Goal: Use online tool/utility: Utilize a website feature to perform a specific function

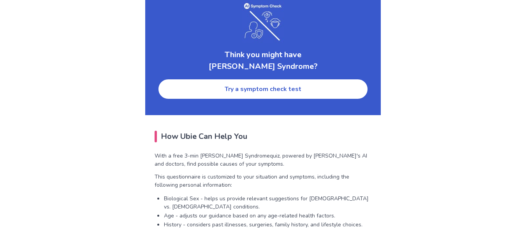
scroll to position [1293, 0]
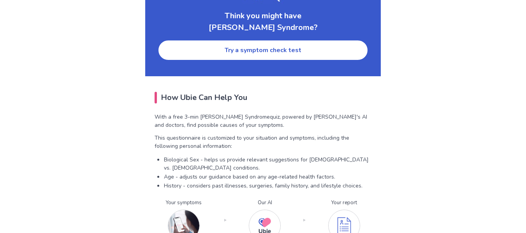
click at [254, 61] on link "Try a symptom check test" at bounding box center [263, 50] width 211 height 21
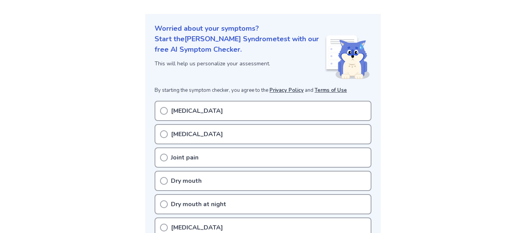
scroll to position [76, 0]
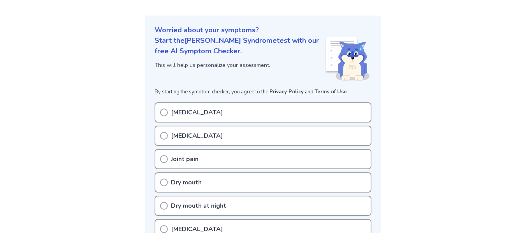
click at [165, 116] on circle at bounding box center [163, 112] width 7 height 7
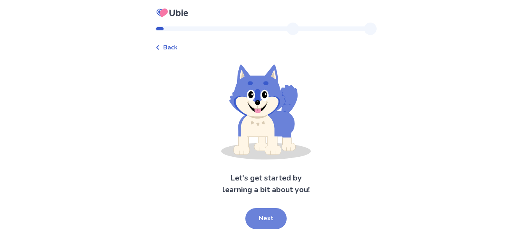
click at [266, 220] on button "Next" at bounding box center [265, 218] width 41 height 21
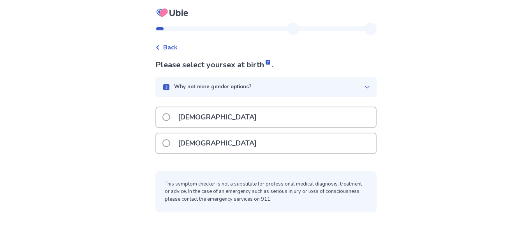
click at [170, 144] on span at bounding box center [166, 143] width 8 height 8
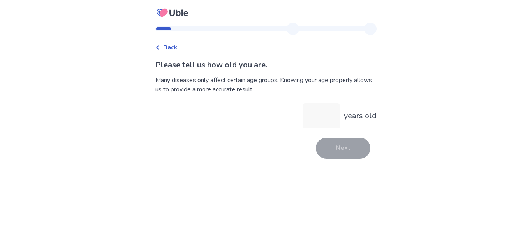
click at [316, 117] on input "years old" at bounding box center [320, 116] width 37 height 25
type input "**"
click at [329, 152] on button "Next" at bounding box center [343, 148] width 54 height 21
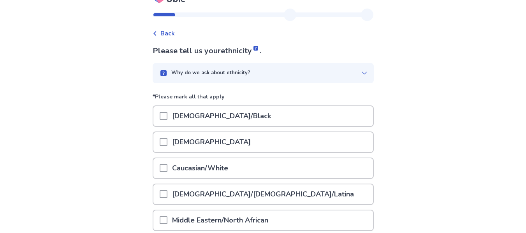
scroll to position [39, 0]
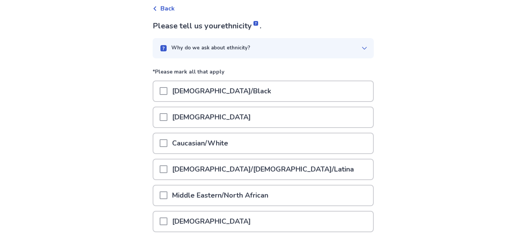
click at [167, 146] on span at bounding box center [164, 143] width 8 height 8
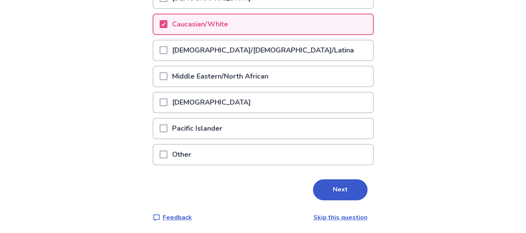
scroll to position [160, 0]
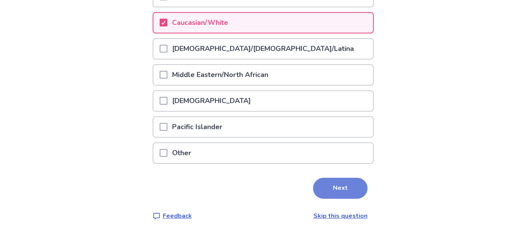
click at [344, 194] on button "Next" at bounding box center [340, 188] width 54 height 21
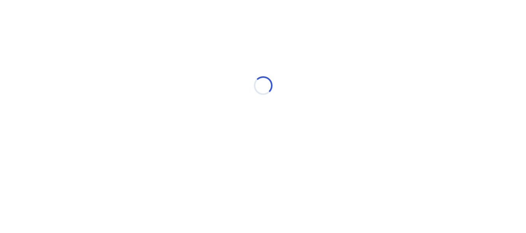
scroll to position [0, 0]
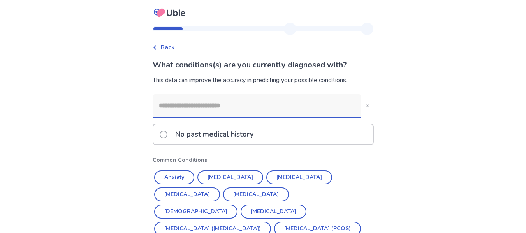
scroll to position [39, 0]
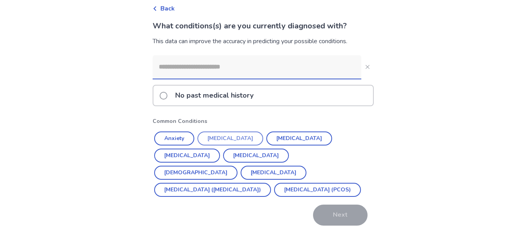
click at [174, 140] on button "Anxiety" at bounding box center [174, 139] width 40 height 14
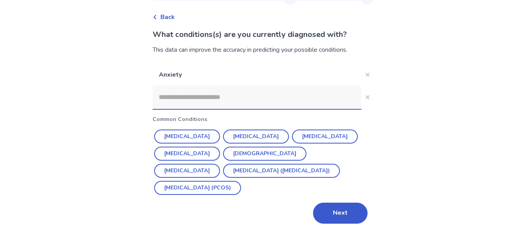
click at [244, 130] on button "[MEDICAL_DATA]" at bounding box center [256, 137] width 66 height 14
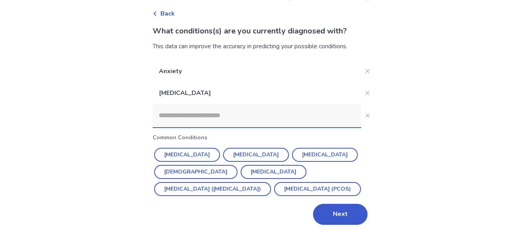
scroll to position [35, 0]
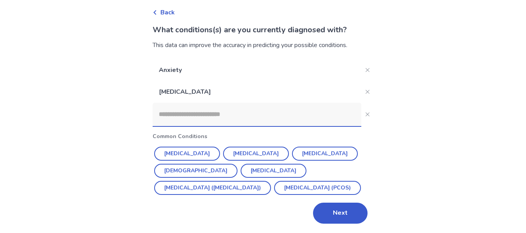
drag, startPoint x: 337, startPoint y: 207, endPoint x: 334, endPoint y: 204, distance: 4.1
click at [338, 207] on button "Next" at bounding box center [340, 213] width 54 height 21
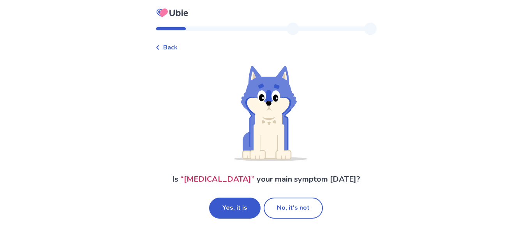
drag, startPoint x: 241, startPoint y: 211, endPoint x: 211, endPoint y: 195, distance: 33.5
click at [240, 210] on button "Yes, it is" at bounding box center [234, 208] width 51 height 21
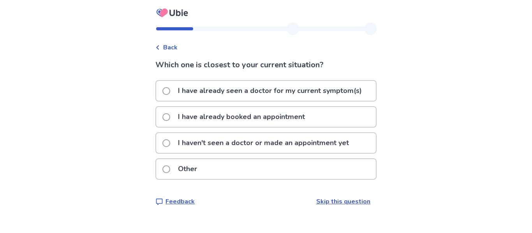
click at [170, 144] on span at bounding box center [166, 143] width 8 height 8
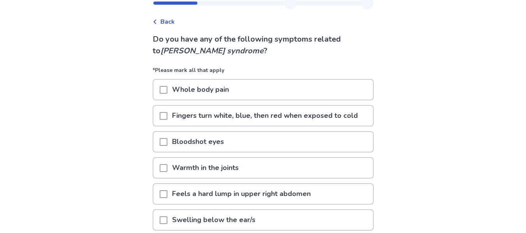
scroll to position [39, 0]
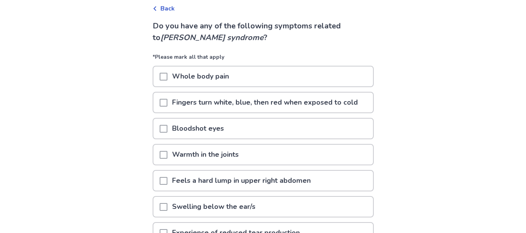
drag, startPoint x: 169, startPoint y: 77, endPoint x: 159, endPoint y: 104, distance: 28.5
click at [167, 78] on span at bounding box center [164, 77] width 8 height 8
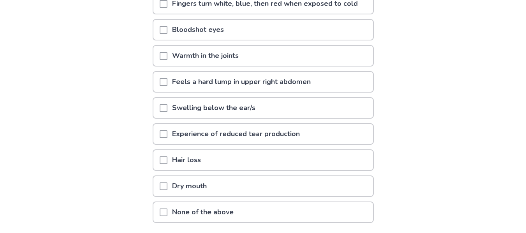
scroll to position [156, 0]
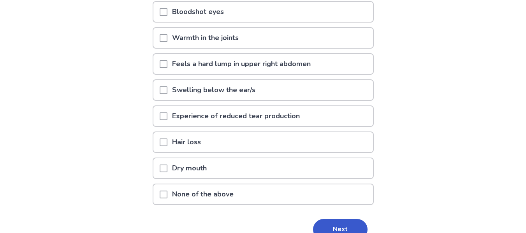
click at [167, 119] on span at bounding box center [164, 116] width 8 height 8
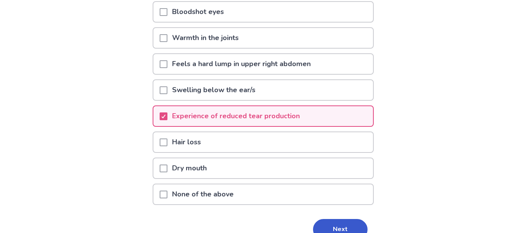
drag, startPoint x: 166, startPoint y: 169, endPoint x: 153, endPoint y: 166, distance: 13.6
click at [166, 169] on span at bounding box center [164, 169] width 8 height 8
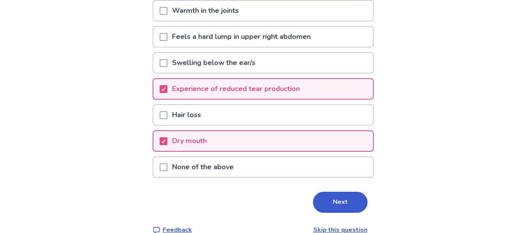
scroll to position [195, 0]
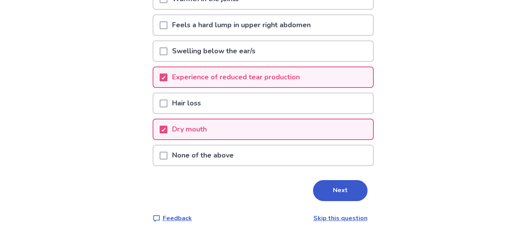
drag, startPoint x: 334, startPoint y: 195, endPoint x: 176, endPoint y: 169, distance: 160.9
click at [332, 195] on button "Next" at bounding box center [340, 190] width 54 height 21
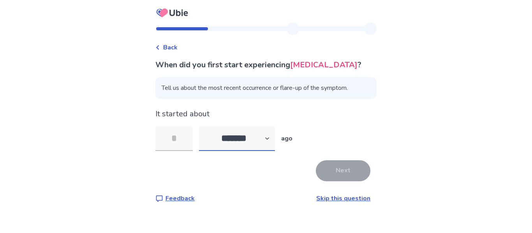
click at [237, 134] on select "******* ****** ******* ******** *******" at bounding box center [237, 138] width 76 height 25
select select "*"
click at [204, 126] on select "******* ****** ******* ******** *******" at bounding box center [237, 138] width 76 height 25
click at [188, 139] on input "tel" at bounding box center [173, 138] width 37 height 25
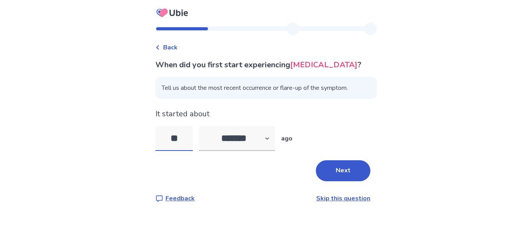
type input "**"
click at [339, 173] on button "Next" at bounding box center [343, 170] width 54 height 21
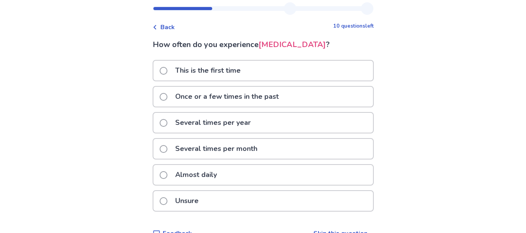
scroll to position [38, 0]
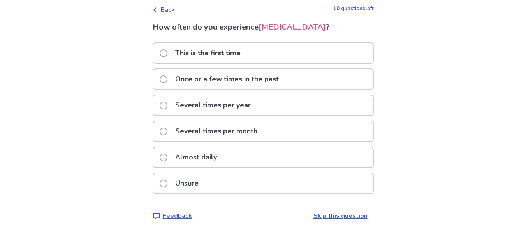
click at [167, 158] on span at bounding box center [164, 158] width 8 height 8
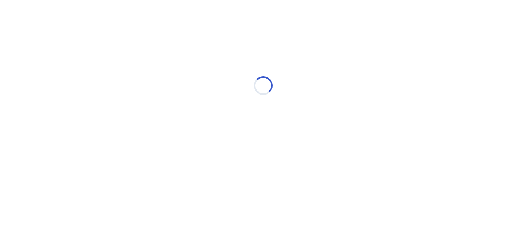
scroll to position [0, 0]
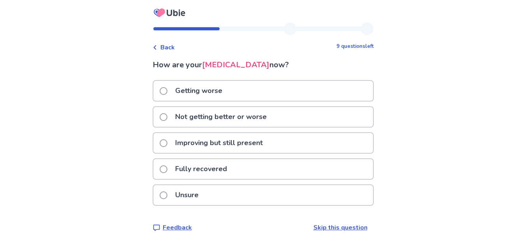
click at [169, 87] on label "Getting worse" at bounding box center [193, 91] width 67 height 20
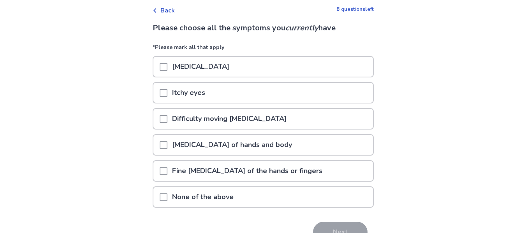
scroll to position [39, 0]
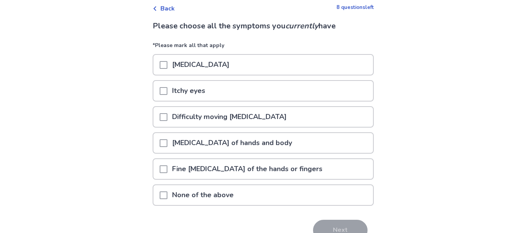
click at [165, 93] on span at bounding box center [164, 91] width 8 height 8
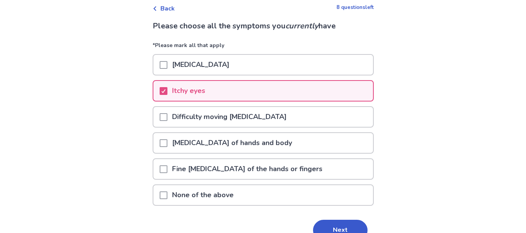
drag, startPoint x: 169, startPoint y: 142, endPoint x: 155, endPoint y: 141, distance: 14.1
click at [167, 142] on span at bounding box center [164, 143] width 8 height 8
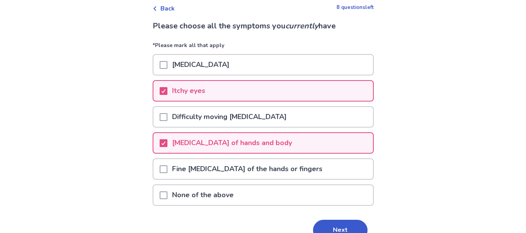
scroll to position [78, 0]
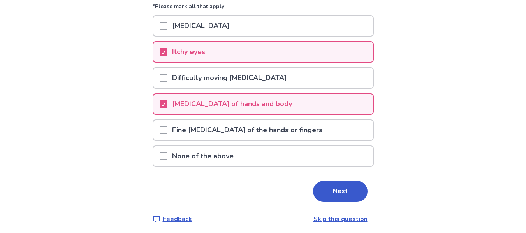
click at [167, 132] on span at bounding box center [164, 131] width 8 height 8
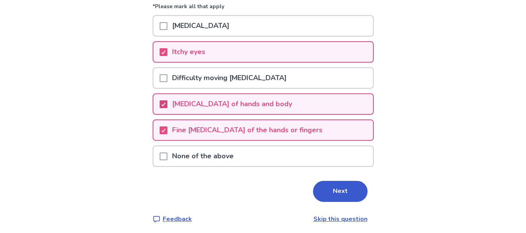
click at [166, 106] on icon at bounding box center [163, 104] width 5 height 4
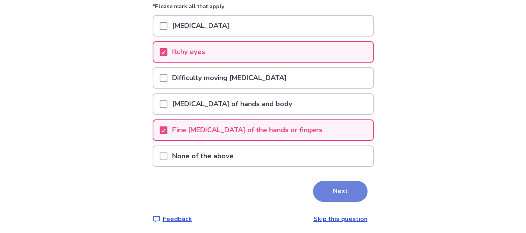
click at [340, 195] on button "Next" at bounding box center [340, 191] width 54 height 21
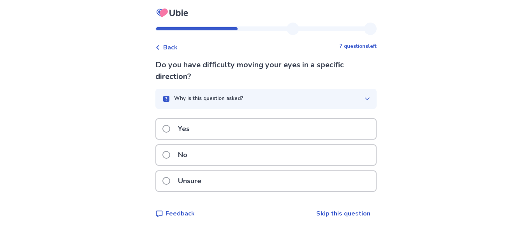
click at [174, 151] on label "No" at bounding box center [177, 155] width 30 height 20
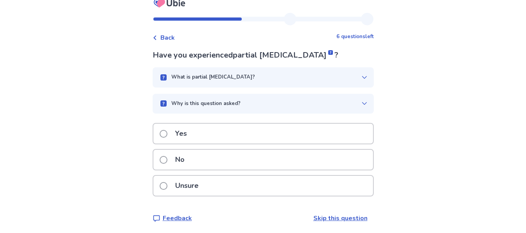
scroll to position [12, 0]
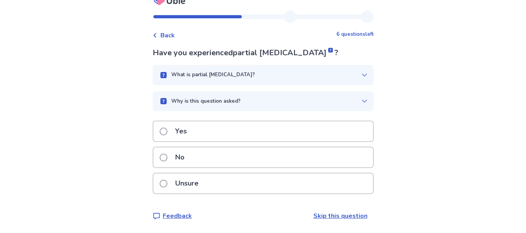
click at [166, 179] on label "Unsure" at bounding box center [182, 184] width 44 height 20
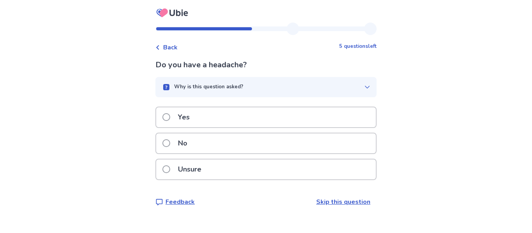
click at [169, 115] on span at bounding box center [166, 117] width 8 height 8
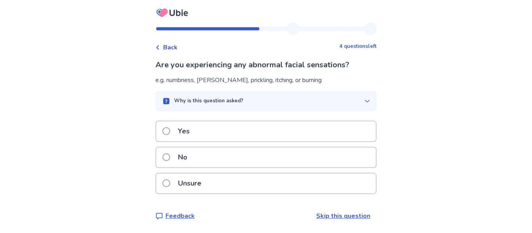
click at [170, 184] on span at bounding box center [166, 183] width 8 height 8
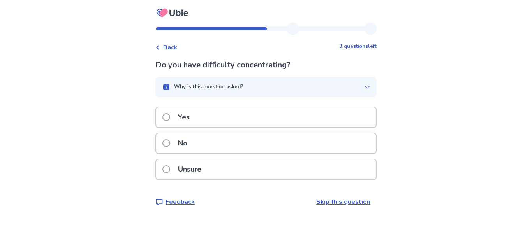
click at [170, 117] on span at bounding box center [166, 117] width 8 height 8
click at [170, 141] on span at bounding box center [166, 143] width 8 height 8
click at [167, 121] on div "Yes" at bounding box center [266, 117] width 220 height 20
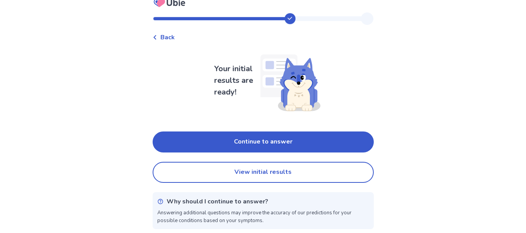
scroll to position [12, 0]
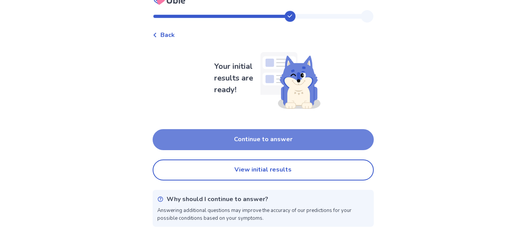
click at [191, 134] on button "Continue to answer" at bounding box center [263, 139] width 221 height 21
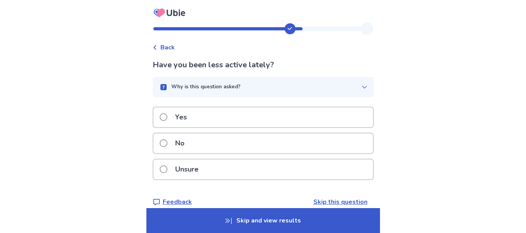
click at [167, 115] on span at bounding box center [164, 117] width 8 height 8
click at [167, 170] on span at bounding box center [164, 169] width 8 height 8
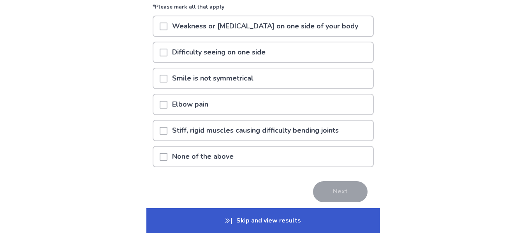
scroll to position [78, 0]
click at [165, 158] on span at bounding box center [164, 157] width 8 height 8
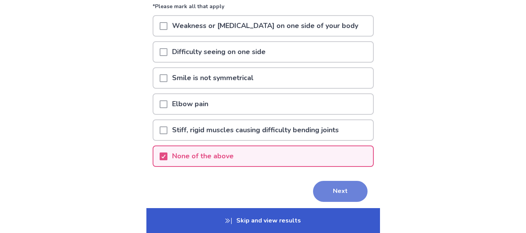
click at [348, 191] on button "Next" at bounding box center [340, 191] width 54 height 21
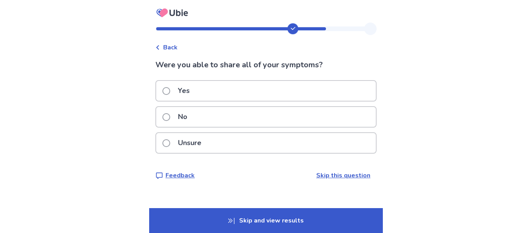
click at [170, 90] on span at bounding box center [166, 91] width 8 height 8
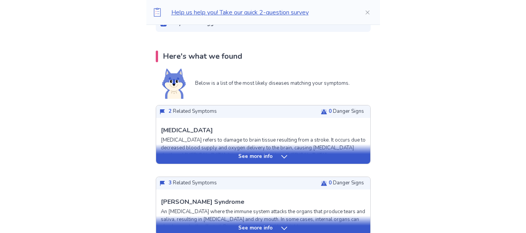
scroll to position [156, 0]
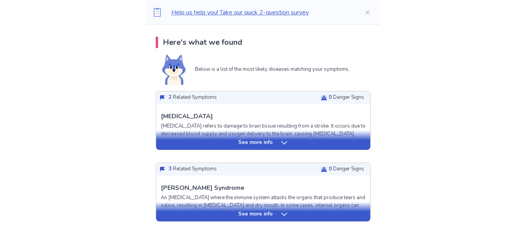
click at [264, 142] on p "See more info" at bounding box center [255, 143] width 34 height 8
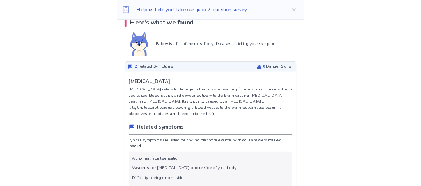
scroll to position [195, 0]
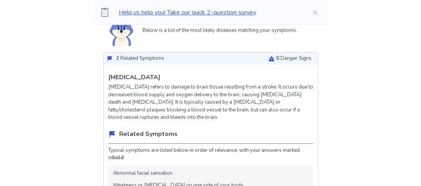
drag, startPoint x: 455, startPoint y: 11, endPoint x: 78, endPoint y: 94, distance: 386.3
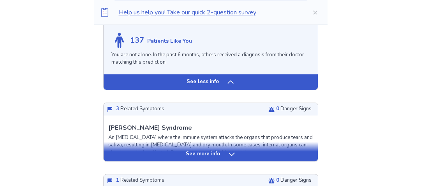
scroll to position [693, 0]
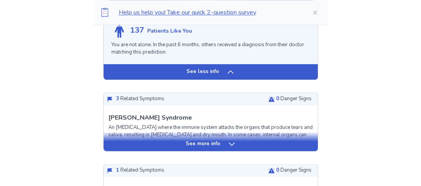
click at [159, 149] on div "See more info" at bounding box center [211, 141] width 214 height 19
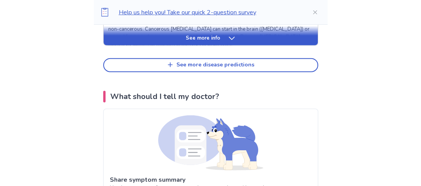
scroll to position [1378, 0]
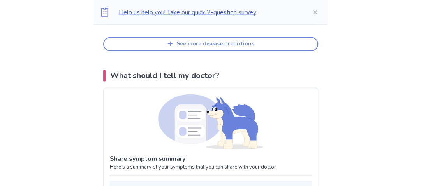
click at [204, 41] on div "See more disease predictions" at bounding box center [215, 44] width 78 height 7
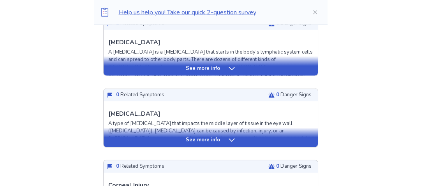
scroll to position [1409, 0]
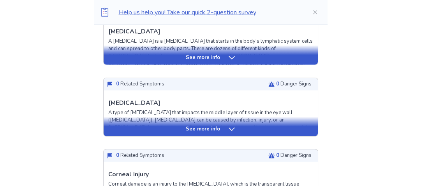
click at [167, 56] on div "See more info" at bounding box center [211, 58] width 214 height 8
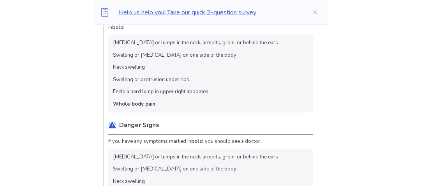
scroll to position [1596, 0]
